Goal: Information Seeking & Learning: Learn about a topic

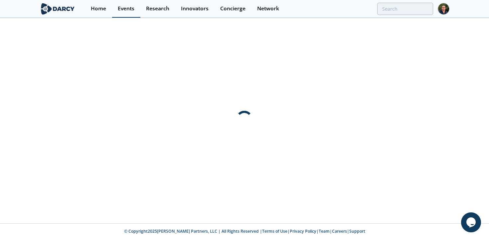
click at [121, 14] on link "Events" at bounding box center [126, 9] width 28 height 18
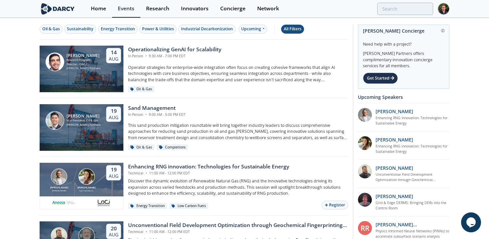
click at [294, 29] on div "All Filters" at bounding box center [292, 29] width 18 height 6
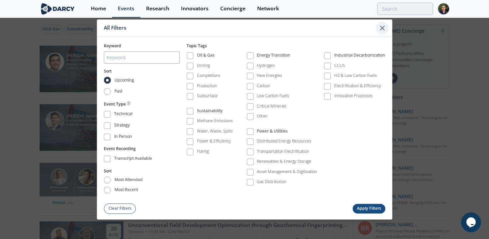
click at [380, 30] on icon at bounding box center [382, 28] width 4 height 4
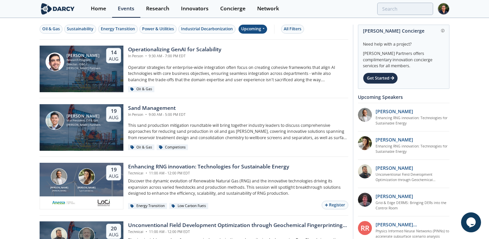
click at [265, 31] on span at bounding box center [263, 29] width 3 height 6
click at [261, 51] on div "Past" at bounding box center [260, 51] width 41 height 11
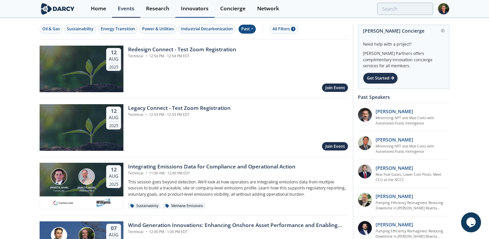
click at [183, 6] on div "Innovators" at bounding box center [195, 8] width 28 height 5
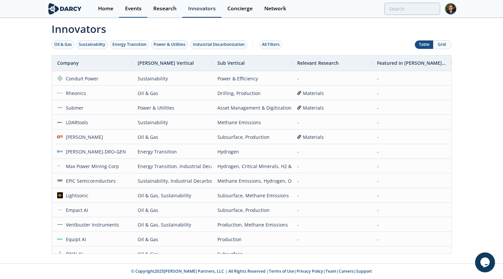
click at [130, 12] on link "Events" at bounding box center [133, 9] width 28 height 18
